Goal: Information Seeking & Learning: Find specific page/section

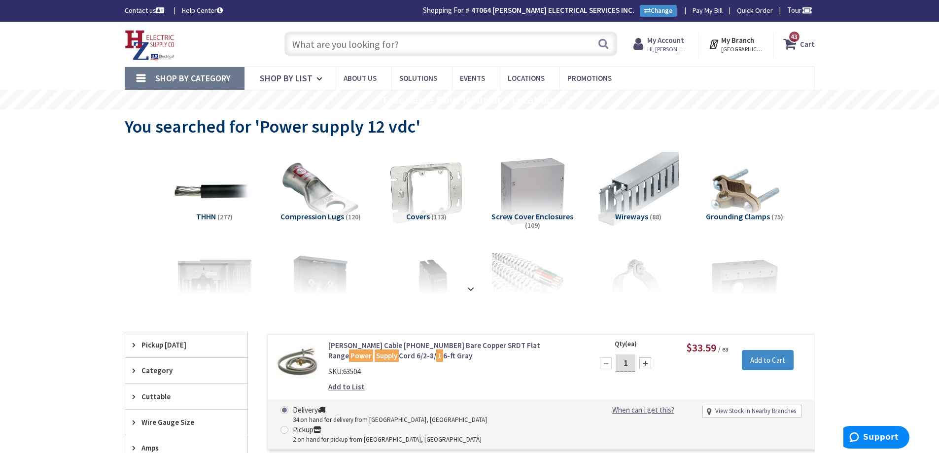
drag, startPoint x: 903, startPoint y: 189, endPoint x: 881, endPoint y: 176, distance: 25.9
click at [524, 51] on input "text" at bounding box center [450, 44] width 333 height 25
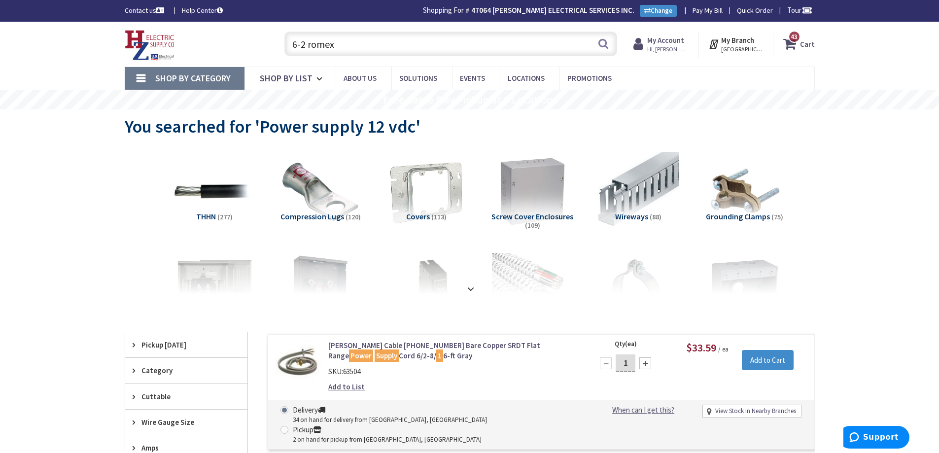
click at [362, 46] on input "6-2 romex" at bounding box center [450, 44] width 333 height 25
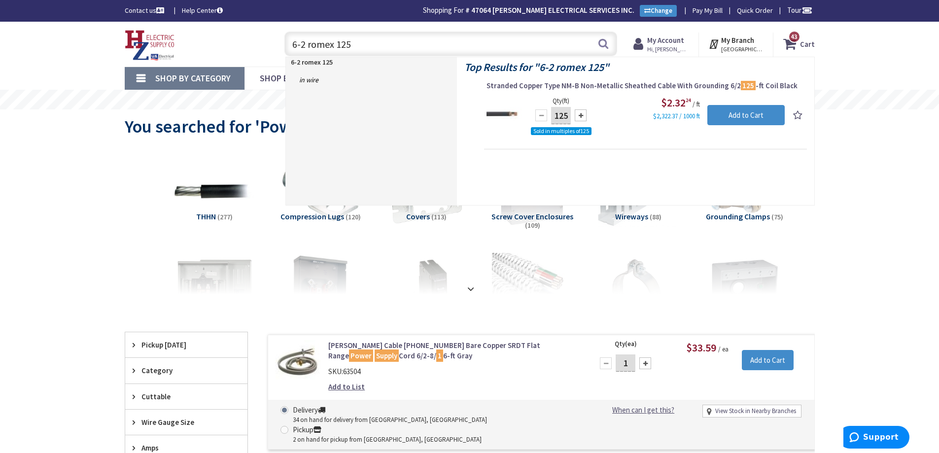
drag, startPoint x: 403, startPoint y: 51, endPoint x: 259, endPoint y: 54, distance: 143.9
click at [259, 54] on div "Toggle Nav 6-2 romex 125 6-2 romex 125 Search 43 43 43 items Cart My Cart 43" at bounding box center [469, 44] width 705 height 33
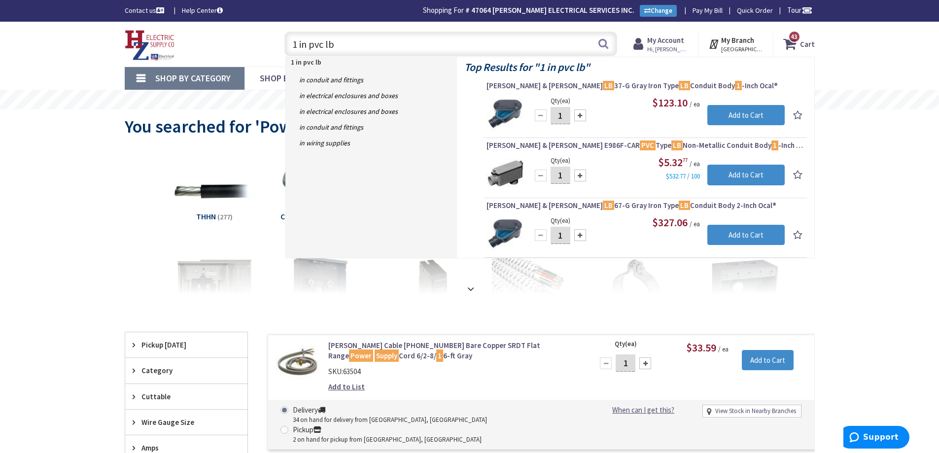
click at [475, 50] on input "1 in pvc lb" at bounding box center [450, 44] width 333 height 25
type input "1"
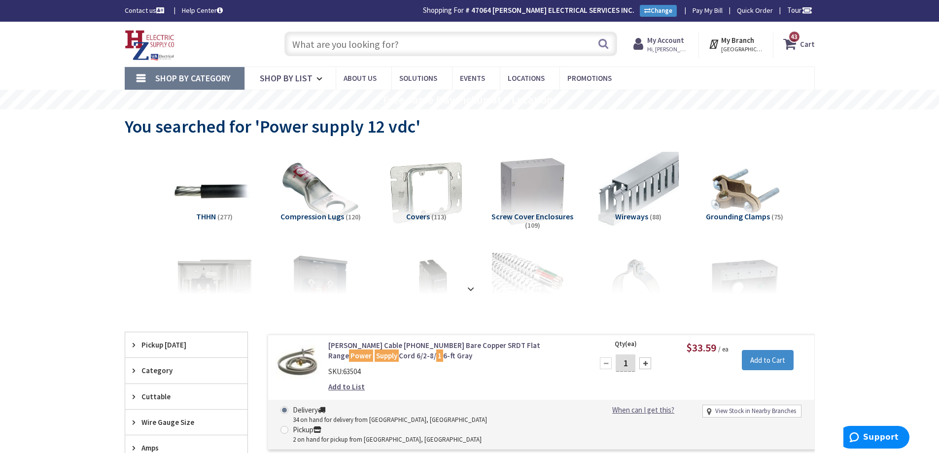
click at [389, 46] on input "text" at bounding box center [450, 44] width 333 height 25
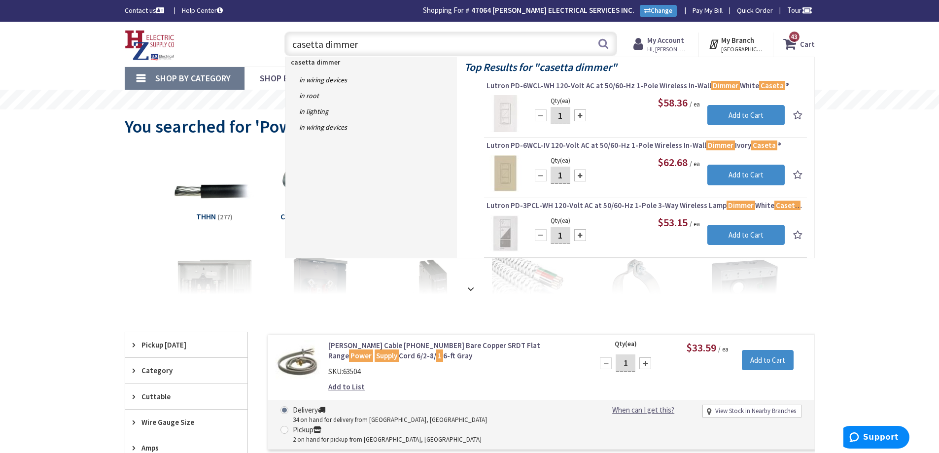
drag, startPoint x: 314, startPoint y: 46, endPoint x: 365, endPoint y: 39, distance: 51.2
click at [373, 39] on input "casetta dimmer" at bounding box center [450, 44] width 333 height 25
click at [314, 45] on input "casetta dimmer" at bounding box center [450, 44] width 333 height 25
type input "caseta dimmer"
click at [603, 40] on button "Search" at bounding box center [603, 44] width 13 height 22
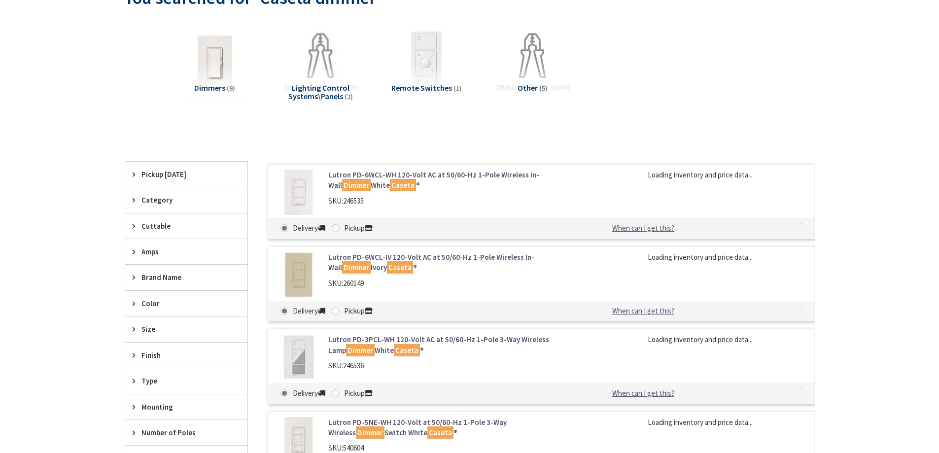
scroll to position [246, 0]
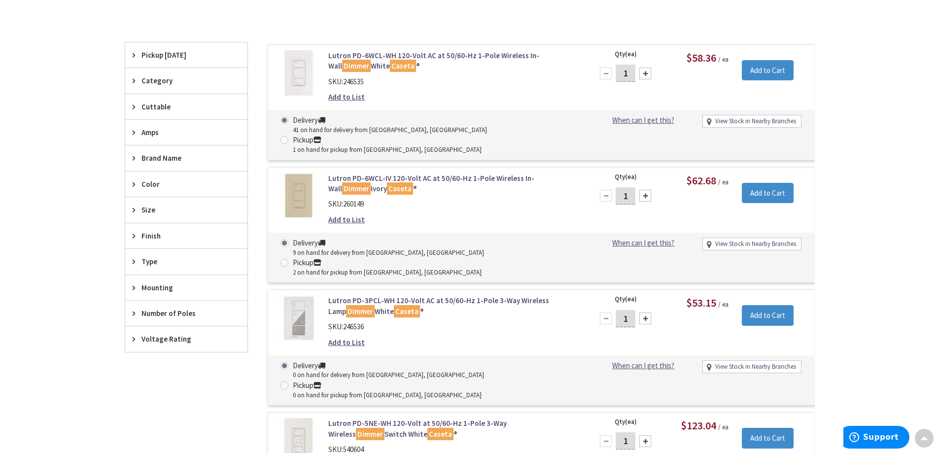
type input "[GEOGRAPHIC_DATA], [STREET_ADDRESS]"
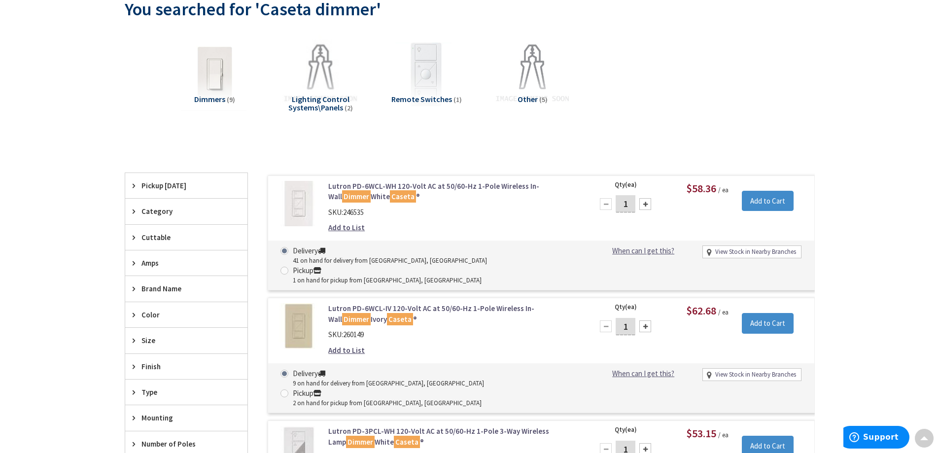
click at [720, 73] on div "Dimmers (9) Lighting Control Systems\Panels (2) Remote Switches (1) Other (5)" at bounding box center [469, 82] width 655 height 106
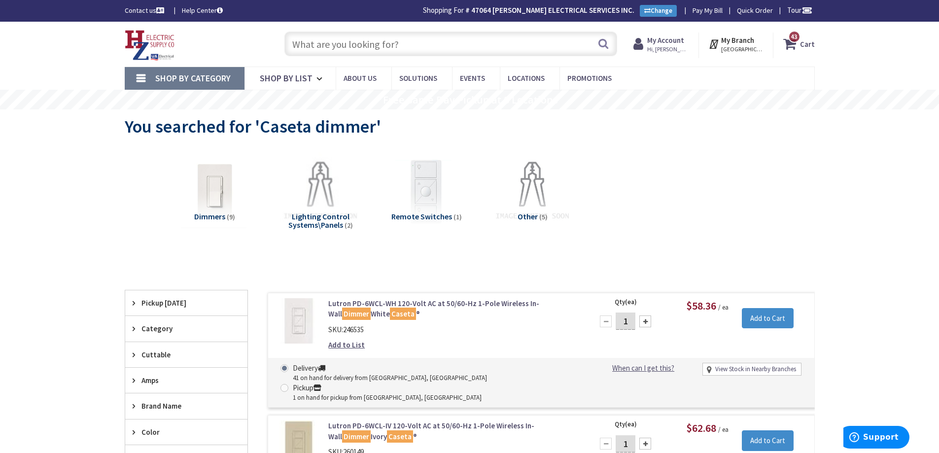
click at [387, 47] on input "text" at bounding box center [450, 44] width 333 height 25
click at [449, 48] on input "text" at bounding box center [450, 44] width 333 height 25
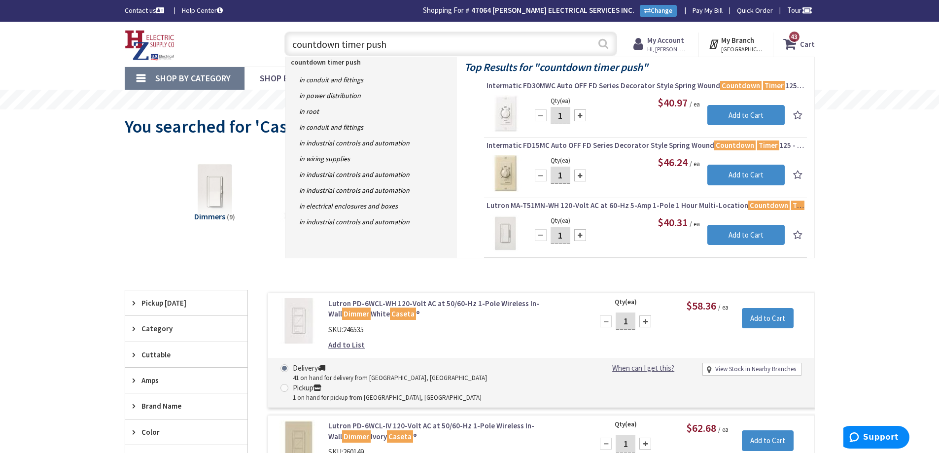
type input "countdown timer push"
drag, startPoint x: 604, startPoint y: 45, endPoint x: 600, endPoint y: 57, distance: 12.0
click at [604, 46] on button "Search" at bounding box center [603, 44] width 13 height 22
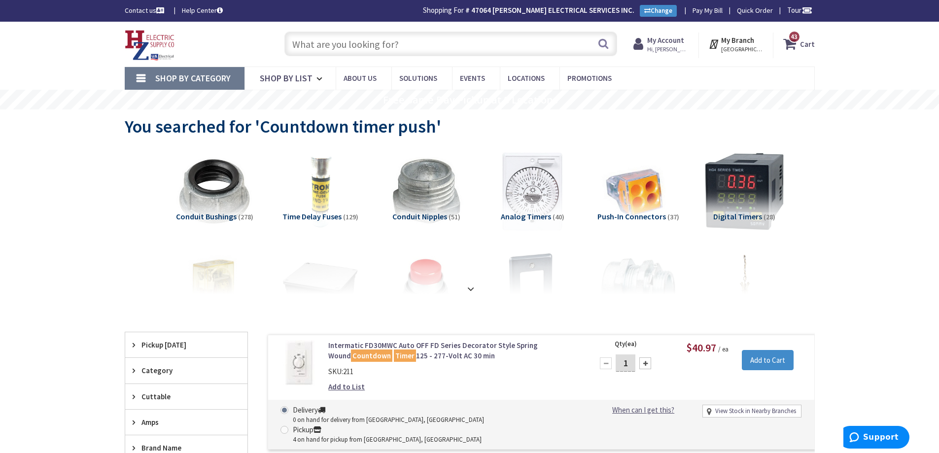
click at [394, 37] on input "text" at bounding box center [450, 44] width 333 height 25
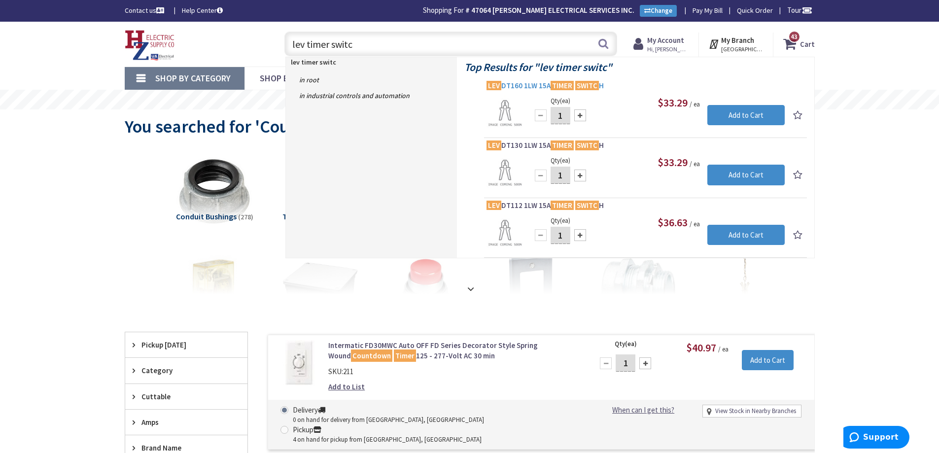
type input "lev timer switc"
click at [528, 88] on span "LEV DT160 1LW 15A TIMER SWITC H" at bounding box center [645, 86] width 318 height 10
